Goal: Information Seeking & Learning: Learn about a topic

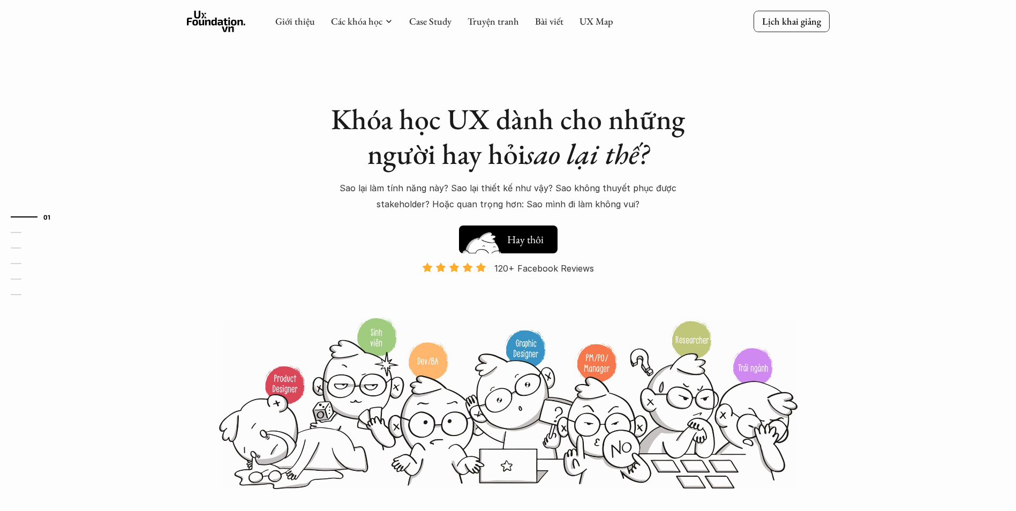
click at [513, 237] on h5 "Xem thử" at bounding box center [527, 242] width 40 height 15
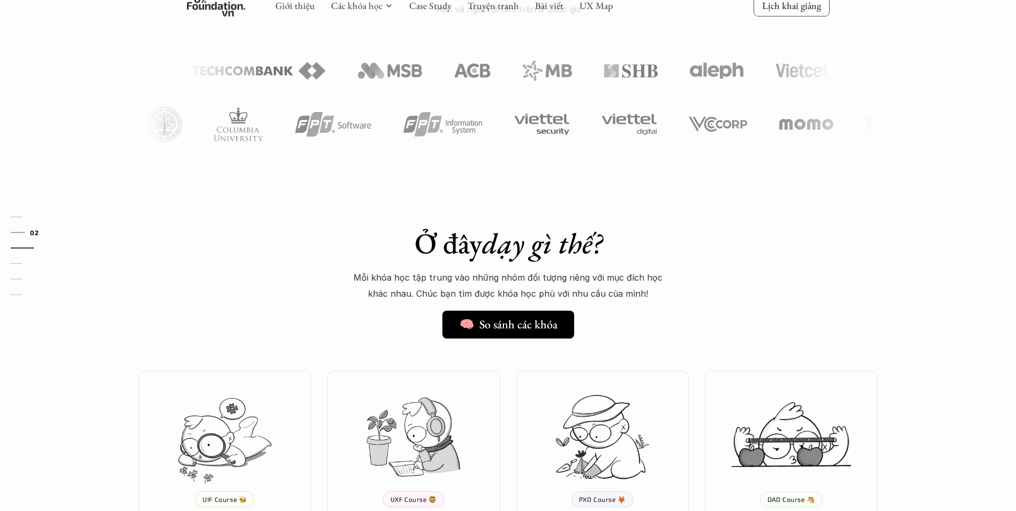
scroll to position [545, 0]
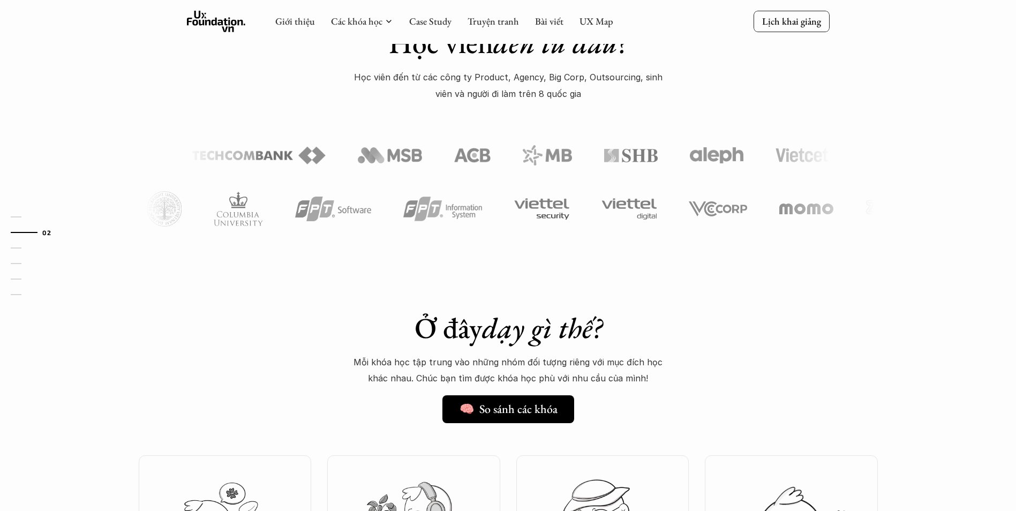
click at [552, 14] on div "Giới thiệu Các khóa học Case Study Truyện tranh Bài viết UX Map" at bounding box center [444, 21] width 338 height 21
click at [552, 13] on div "Giới thiệu Các khóa học Case Study Truyện tranh Bài viết UX Map" at bounding box center [444, 21] width 338 height 21
click at [550, 19] on link "Bài viết" at bounding box center [549, 21] width 28 height 12
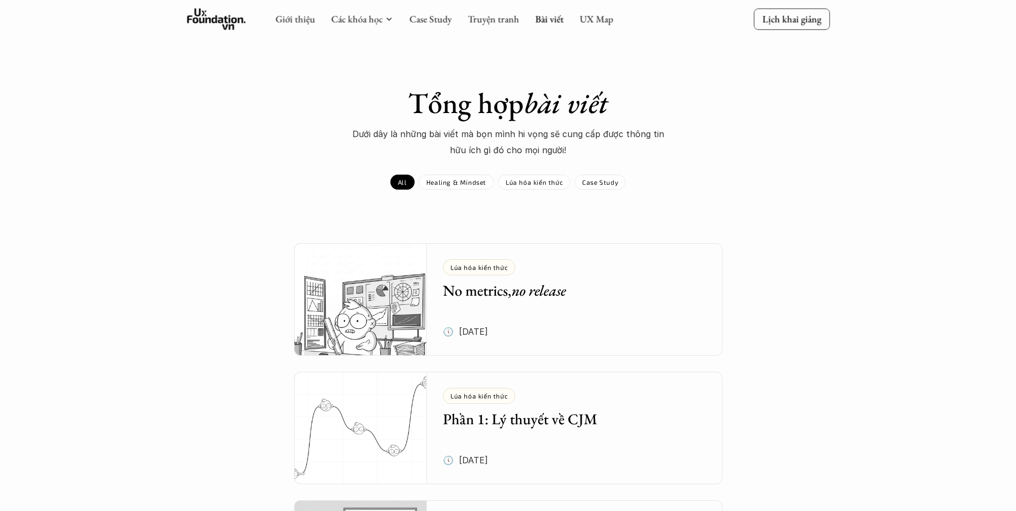
scroll to position [54, 0]
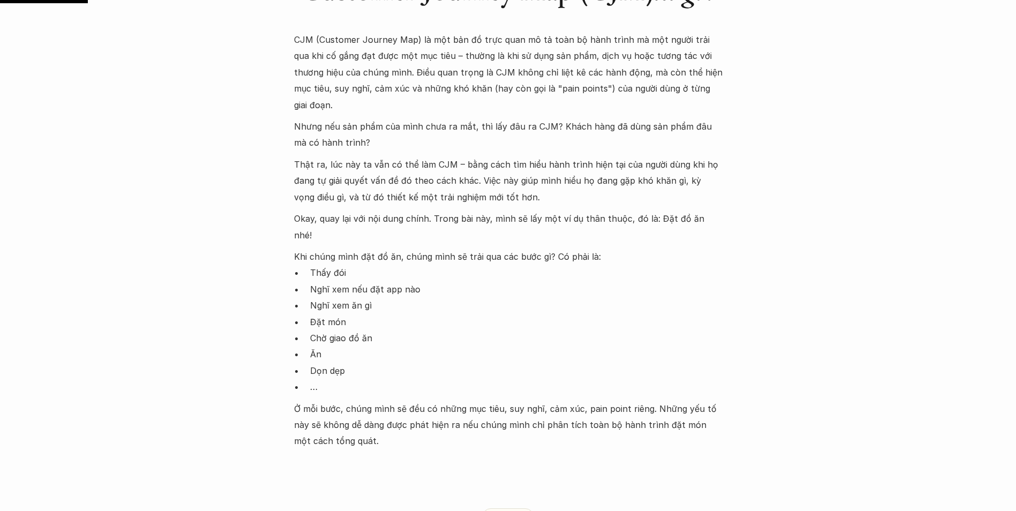
scroll to position [750, 0]
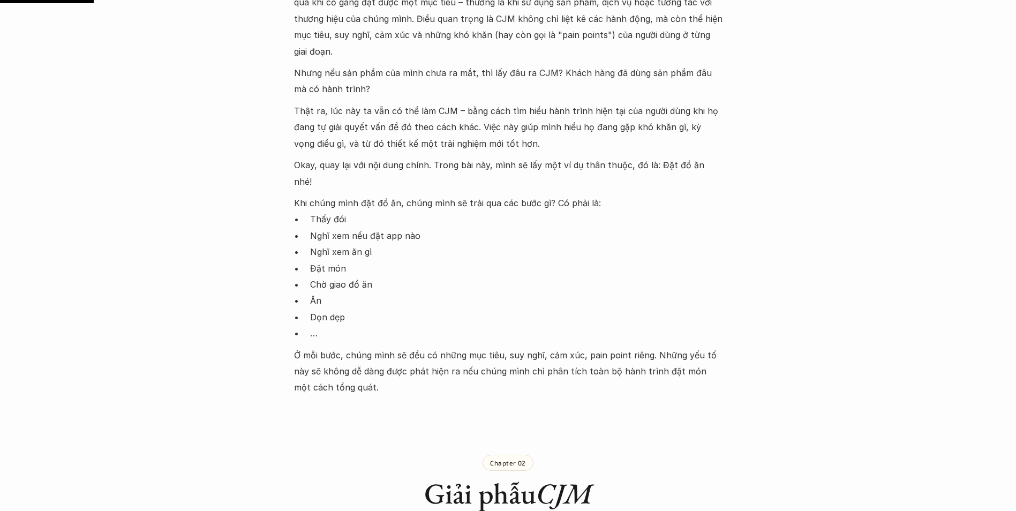
click at [628, 228] on p "Nghĩ xem nếu đặt app nào" at bounding box center [516, 236] width 412 height 16
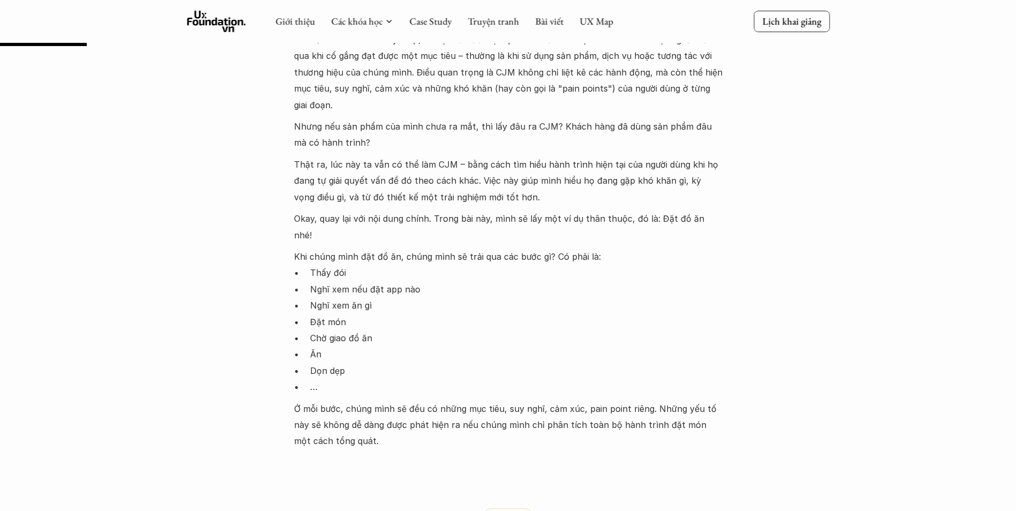
scroll to position [643, 0]
